Goal: Information Seeking & Learning: Find specific fact

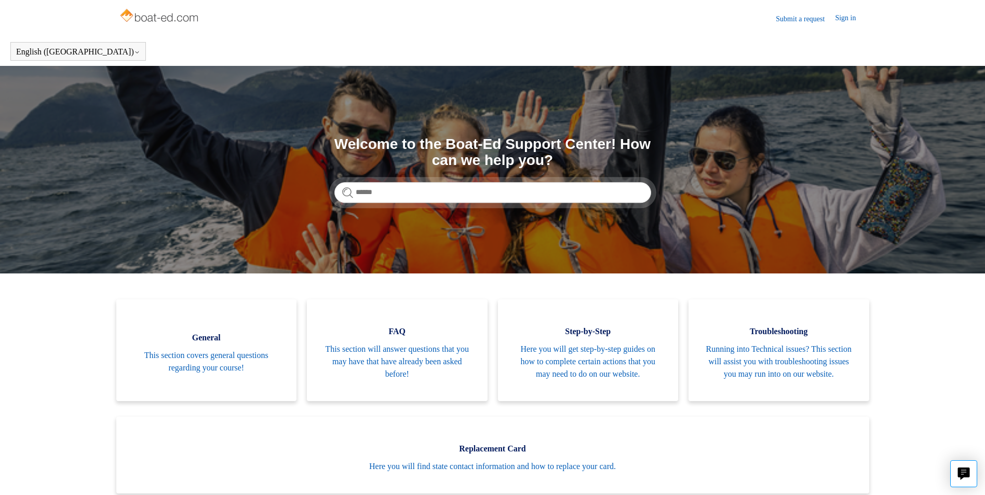
click at [845, 16] on link "Sign in" at bounding box center [850, 18] width 31 height 12
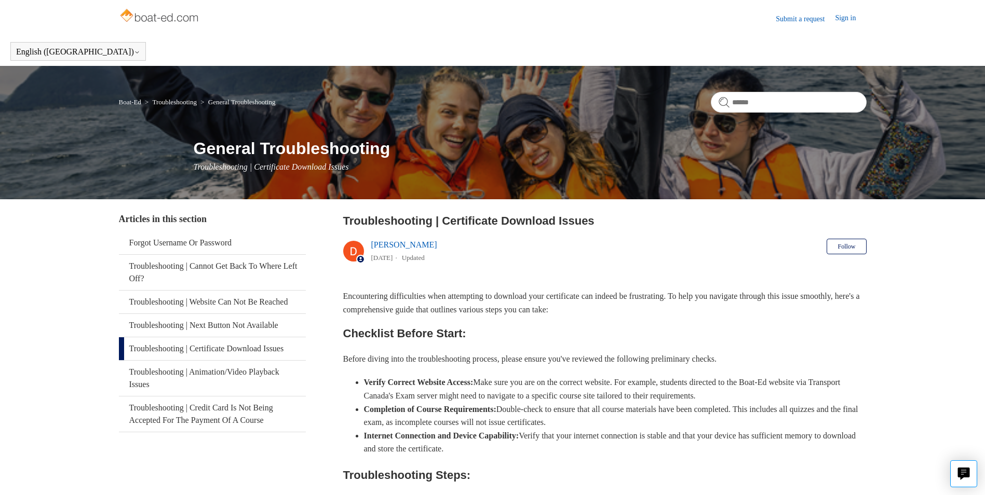
click at [574, 131] on div "Boat-Ed Troubleshooting General Troubleshooting General Troubleshooting Trouble…" at bounding box center [492, 132] width 985 height 133
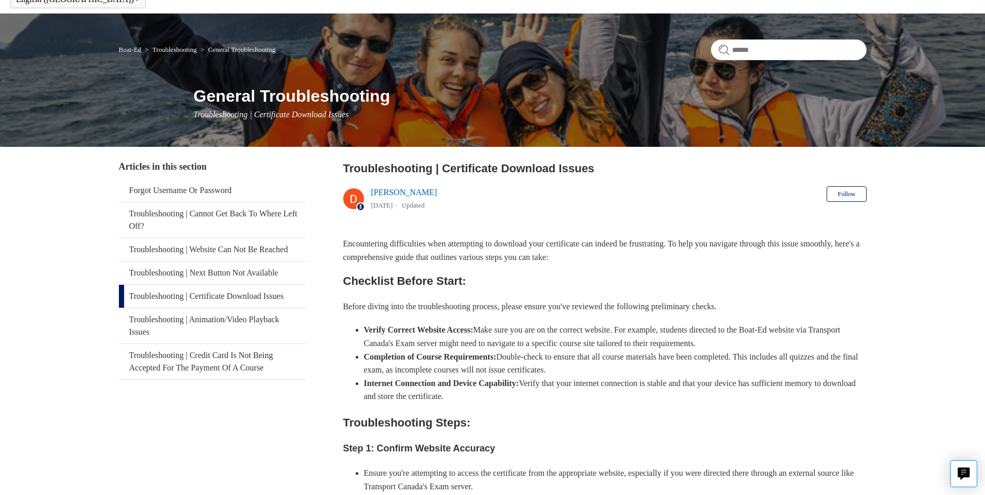
scroll to position [52, 0]
click at [208, 307] on link "Troubleshooting | Certificate Download Issues" at bounding box center [212, 297] width 187 height 23
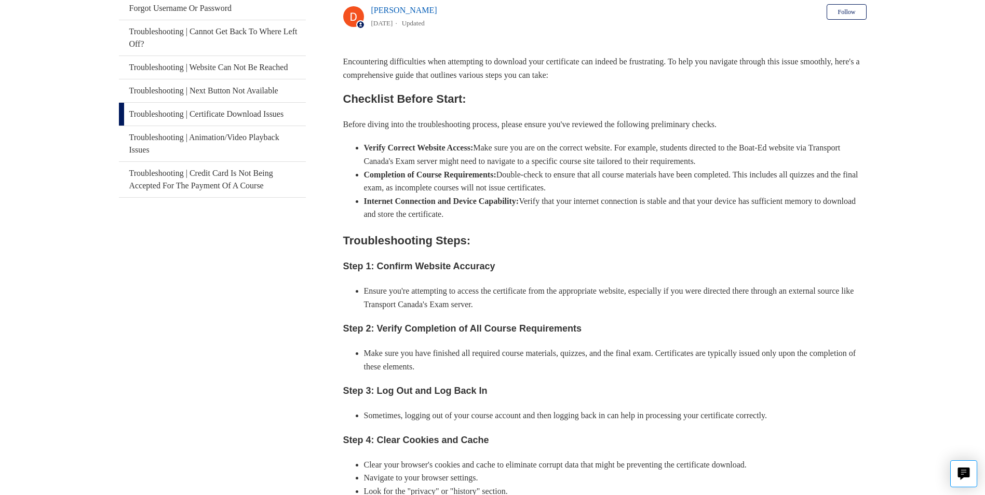
scroll to position [231, 0]
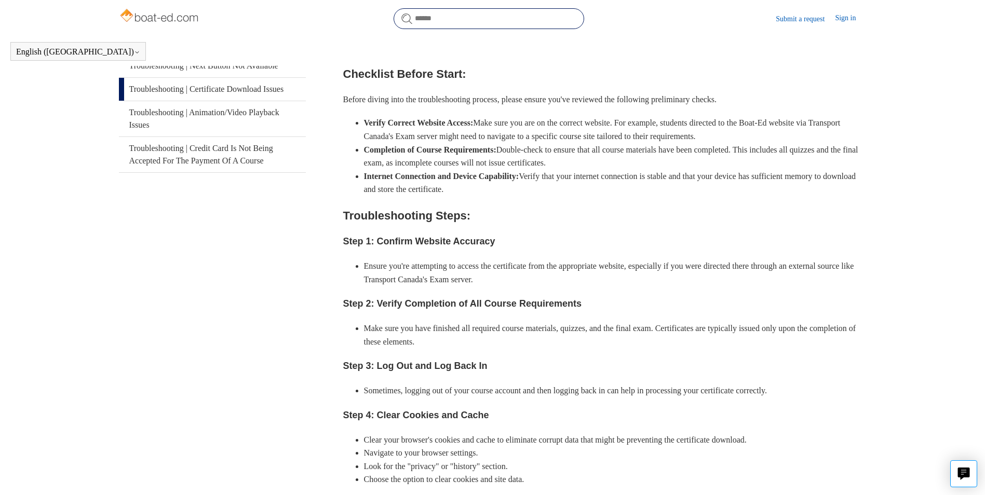
click at [475, 14] on input "Search" at bounding box center [489, 18] width 191 height 21
type input "**********"
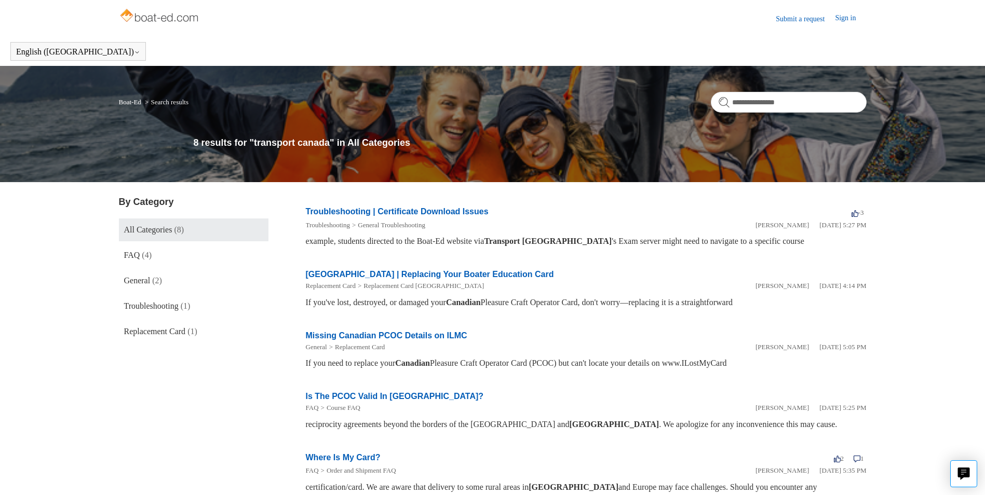
click at [434, 209] on link "Troubleshooting | Certificate Download Issues" at bounding box center [397, 211] width 183 height 9
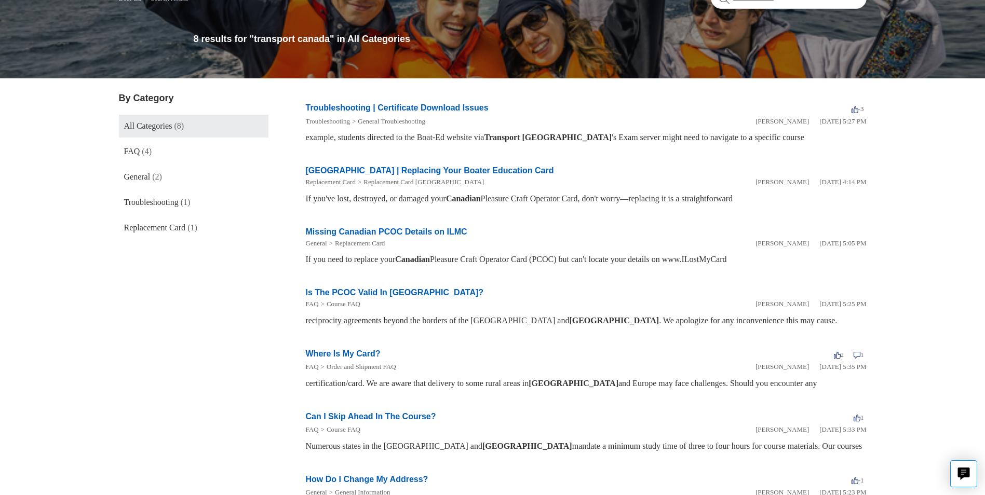
scroll to position [156, 0]
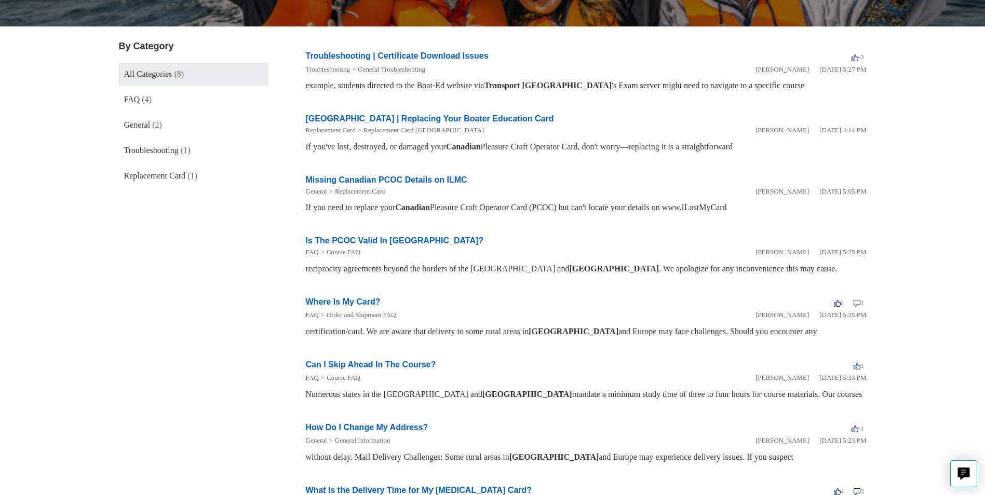
click at [343, 302] on link "Where Is My Card?" at bounding box center [343, 302] width 75 height 9
click at [375, 361] on link "Can I Skip Ahead In The Course?" at bounding box center [371, 364] width 130 height 9
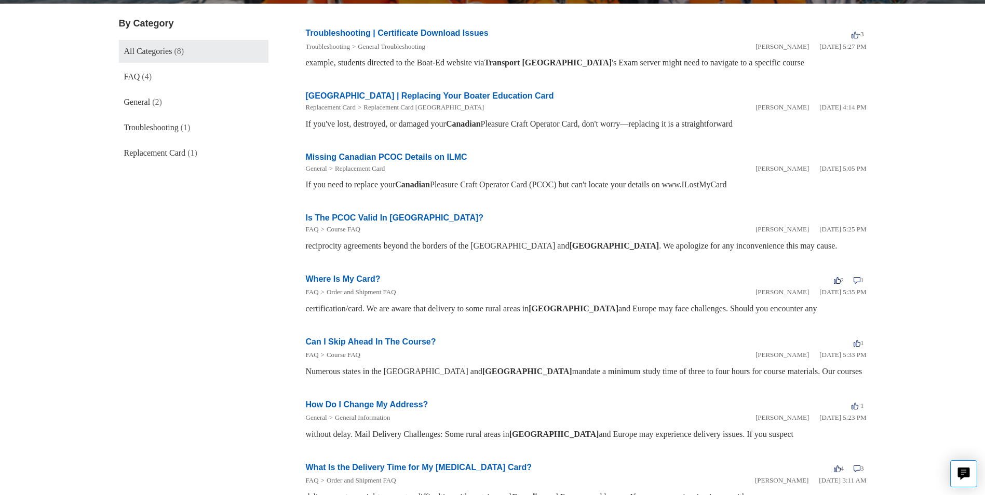
scroll to position [231, 0]
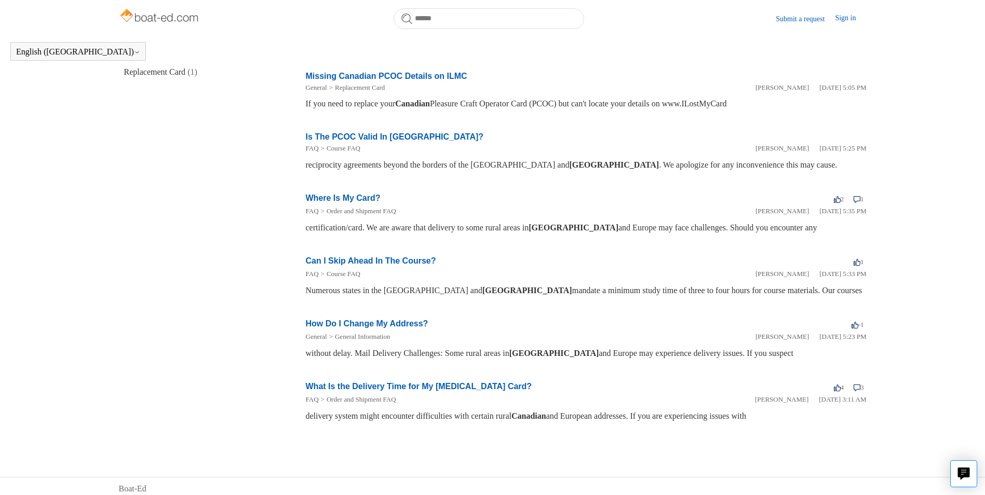
click at [343, 389] on link "What Is the Delivery Time for My [MEDICAL_DATA] Card?" at bounding box center [419, 386] width 226 height 9
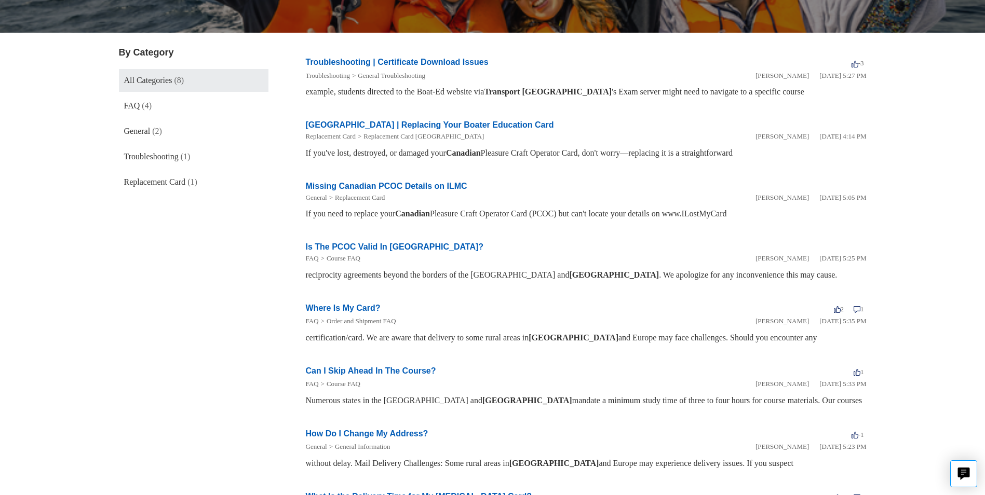
scroll to position [104, 0]
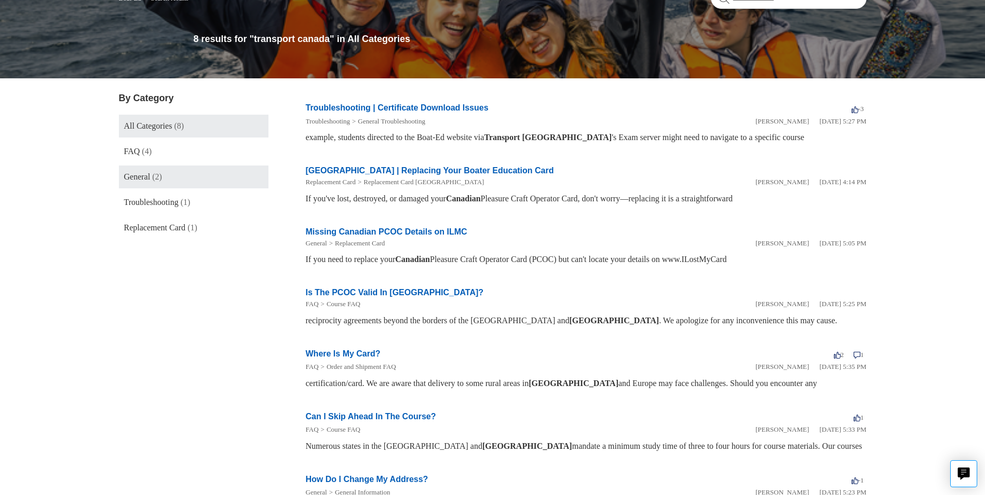
click at [151, 173] on span "General" at bounding box center [137, 176] width 26 height 9
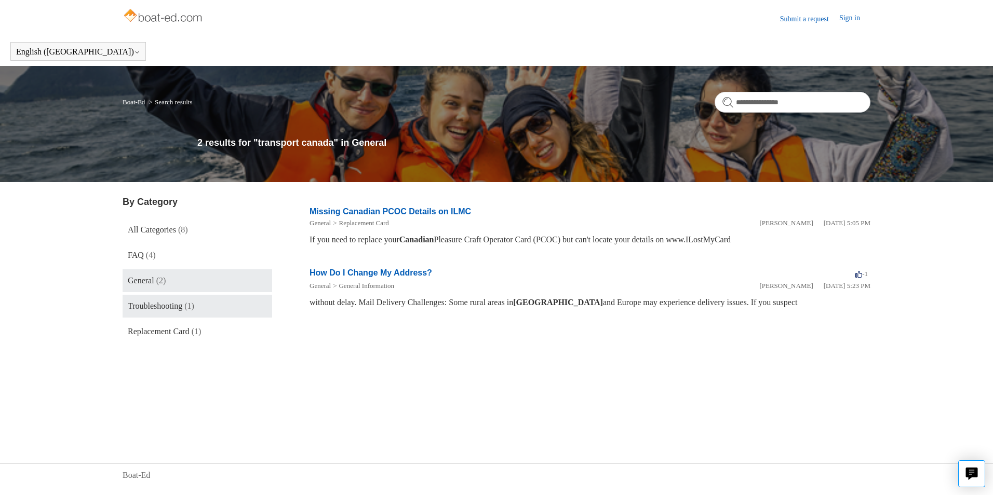
click at [188, 311] on link "Troubleshooting (1)" at bounding box center [198, 306] width 150 height 23
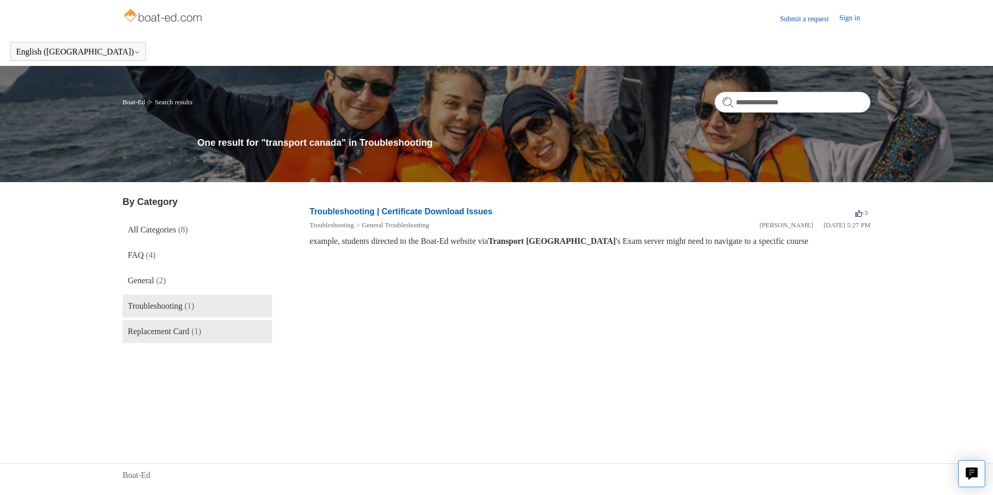
click at [179, 334] on span "Replacement Card" at bounding box center [159, 331] width 62 height 9
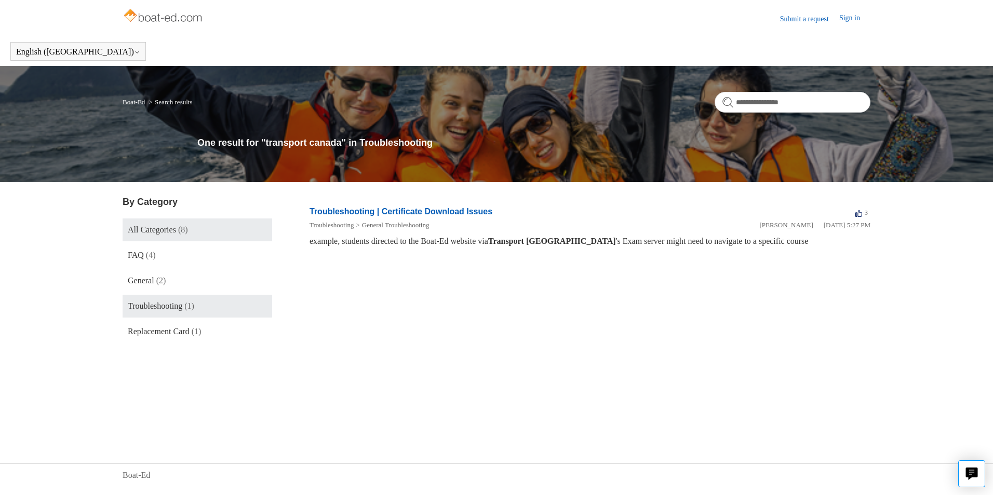
click at [155, 238] on link "All Categories (8)" at bounding box center [198, 230] width 150 height 23
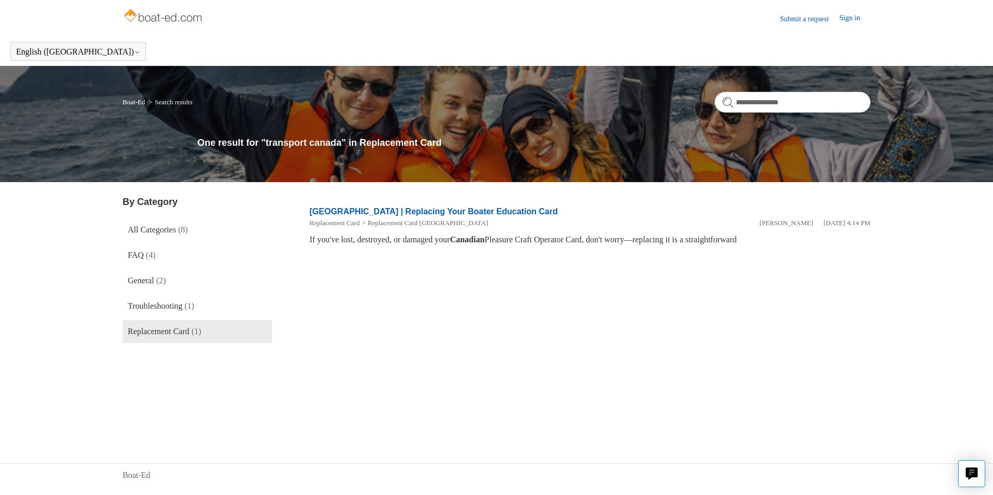
click at [402, 209] on link "[GEOGRAPHIC_DATA] | Replacing Your Boater Education Card" at bounding box center [433, 211] width 248 height 9
